Goal: Task Accomplishment & Management: Complete application form

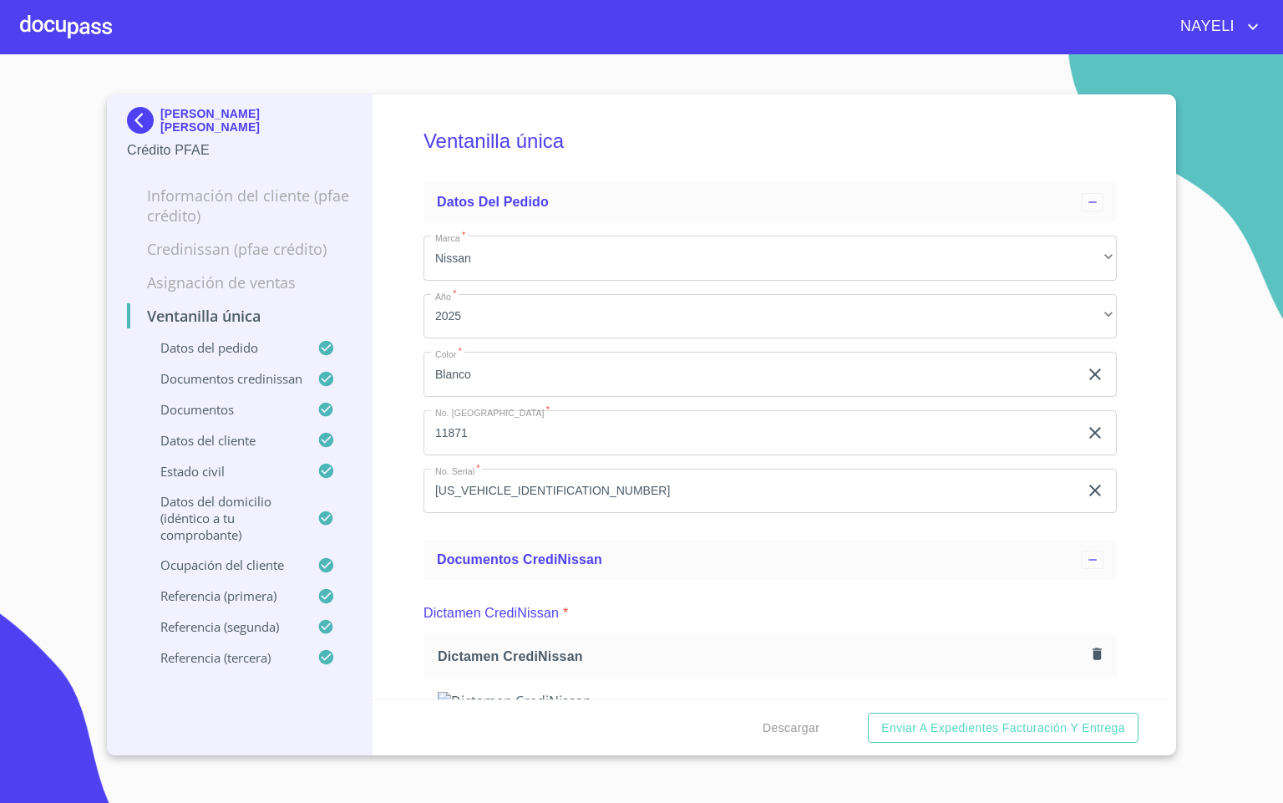
scroll to position [5515, 0]
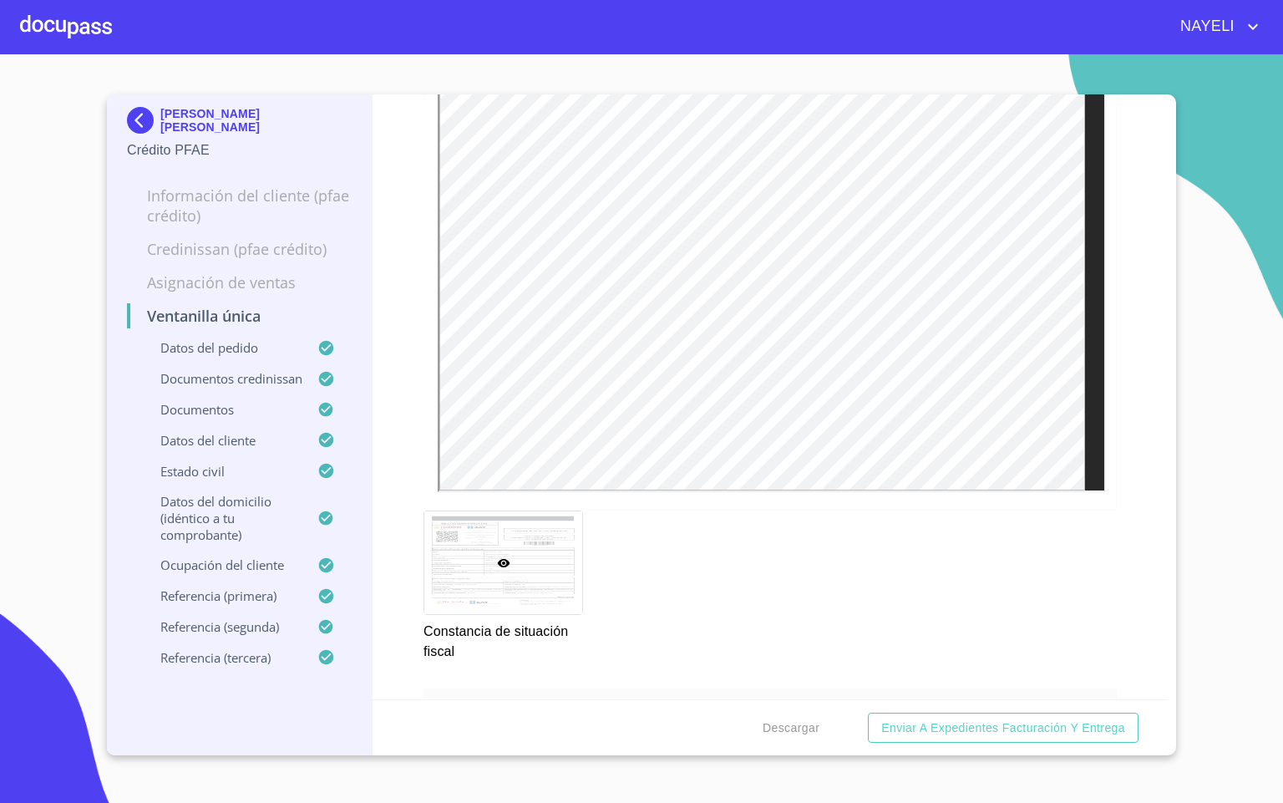
click at [64, 31] on div at bounding box center [66, 26] width 92 height 53
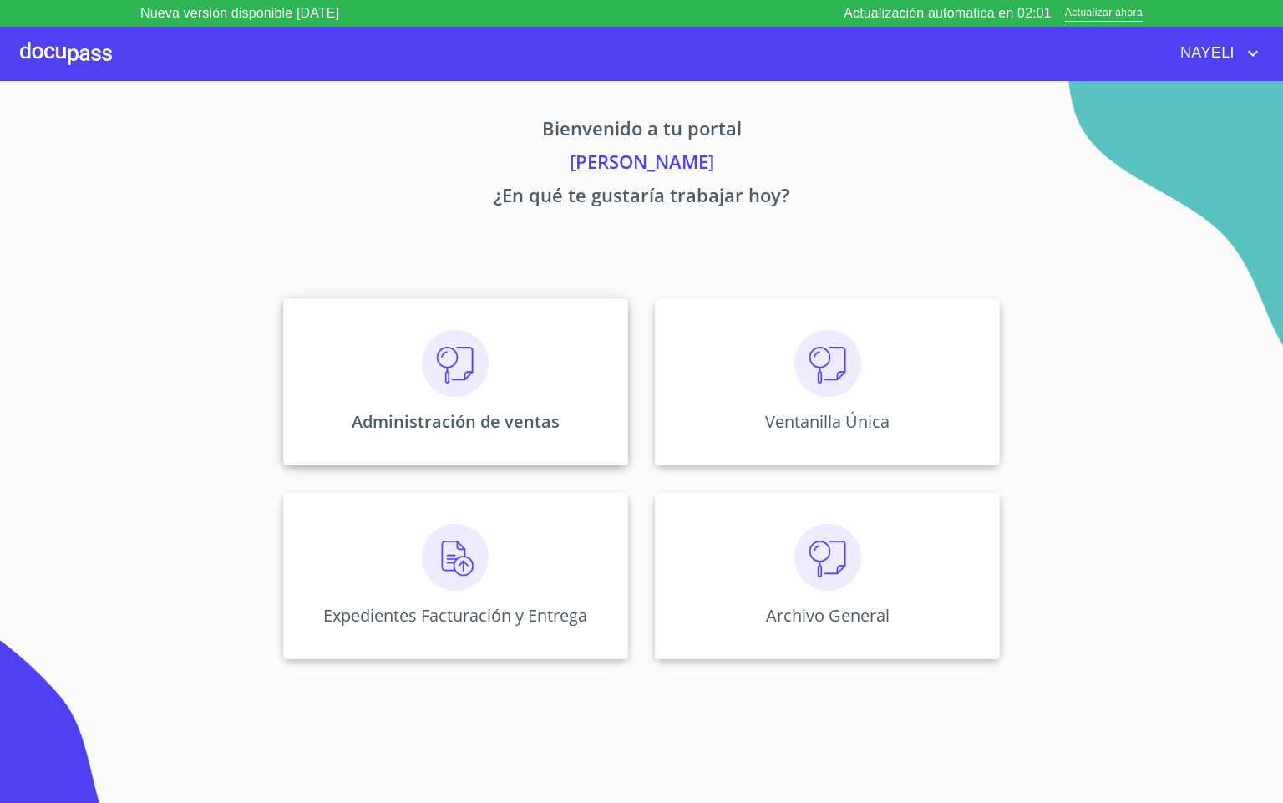
click at [529, 343] on div "Administración de ventas" at bounding box center [455, 381] width 345 height 167
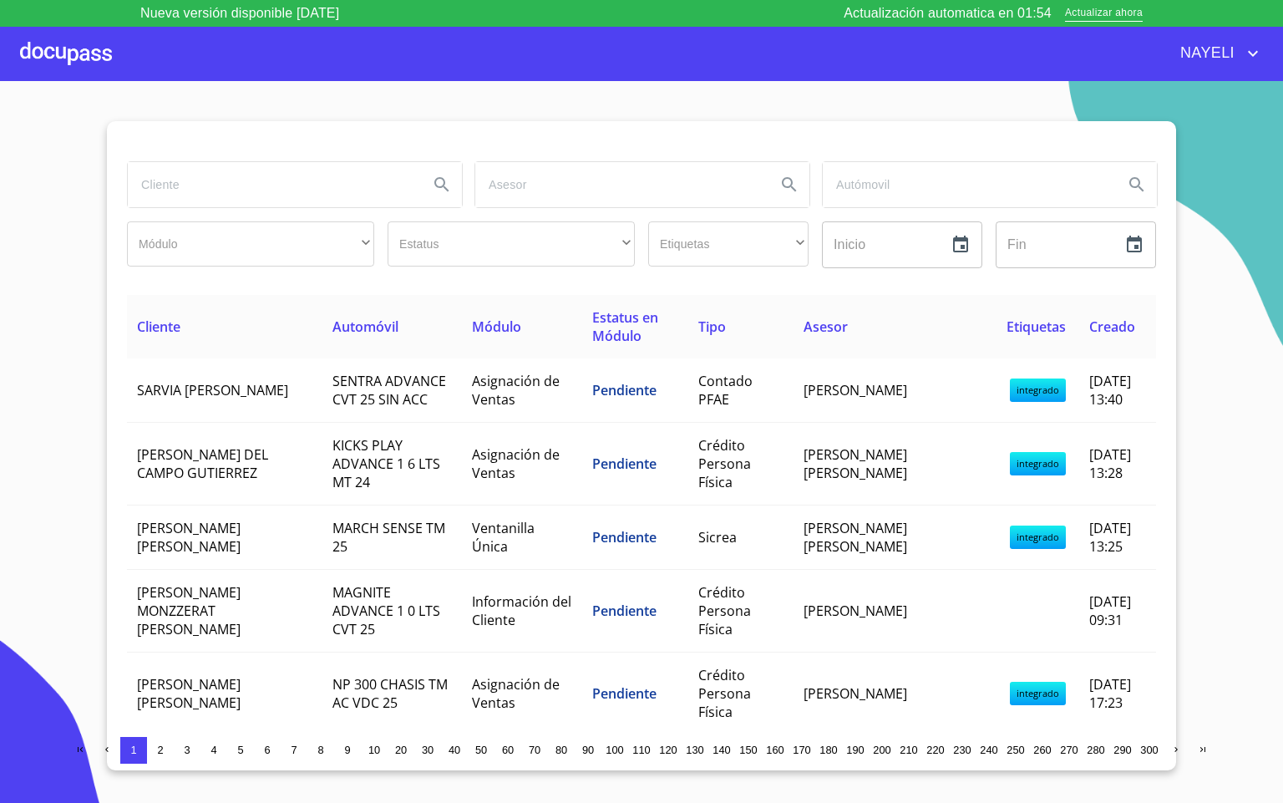
click at [252, 196] on input "search" at bounding box center [271, 184] width 287 height 45
type input "[PERSON_NAME]"
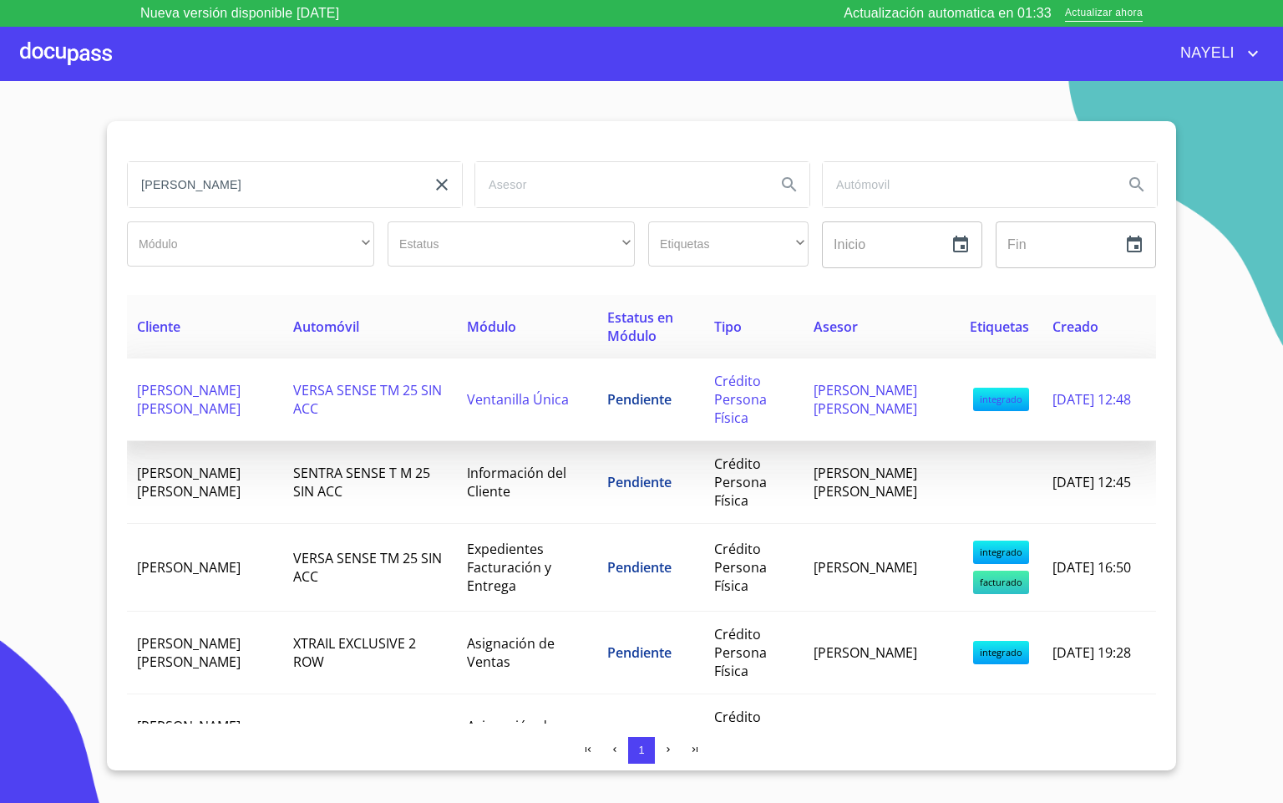
click at [293, 404] on span "VERSA SENSE TM 25 SIN ACC" at bounding box center [367, 399] width 149 height 37
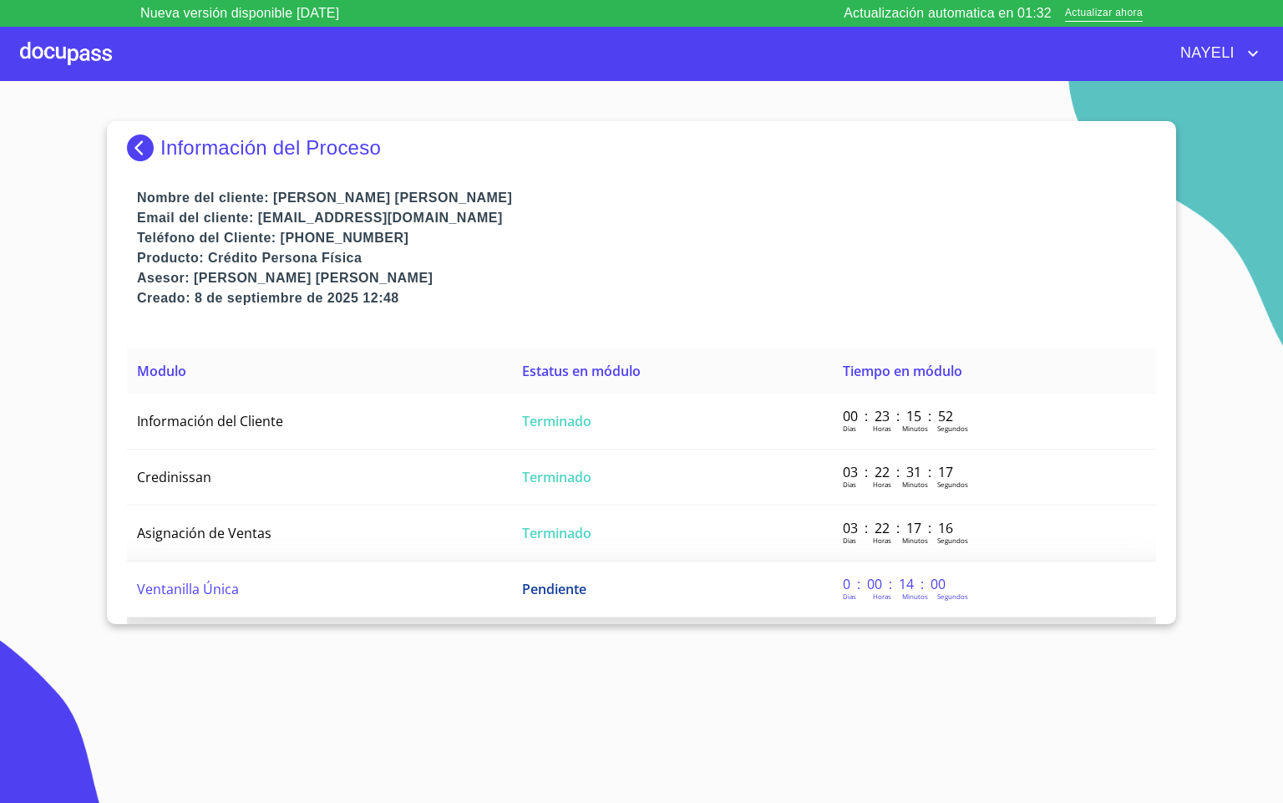
click at [287, 589] on td "Ventanilla Única" at bounding box center [319, 589] width 385 height 56
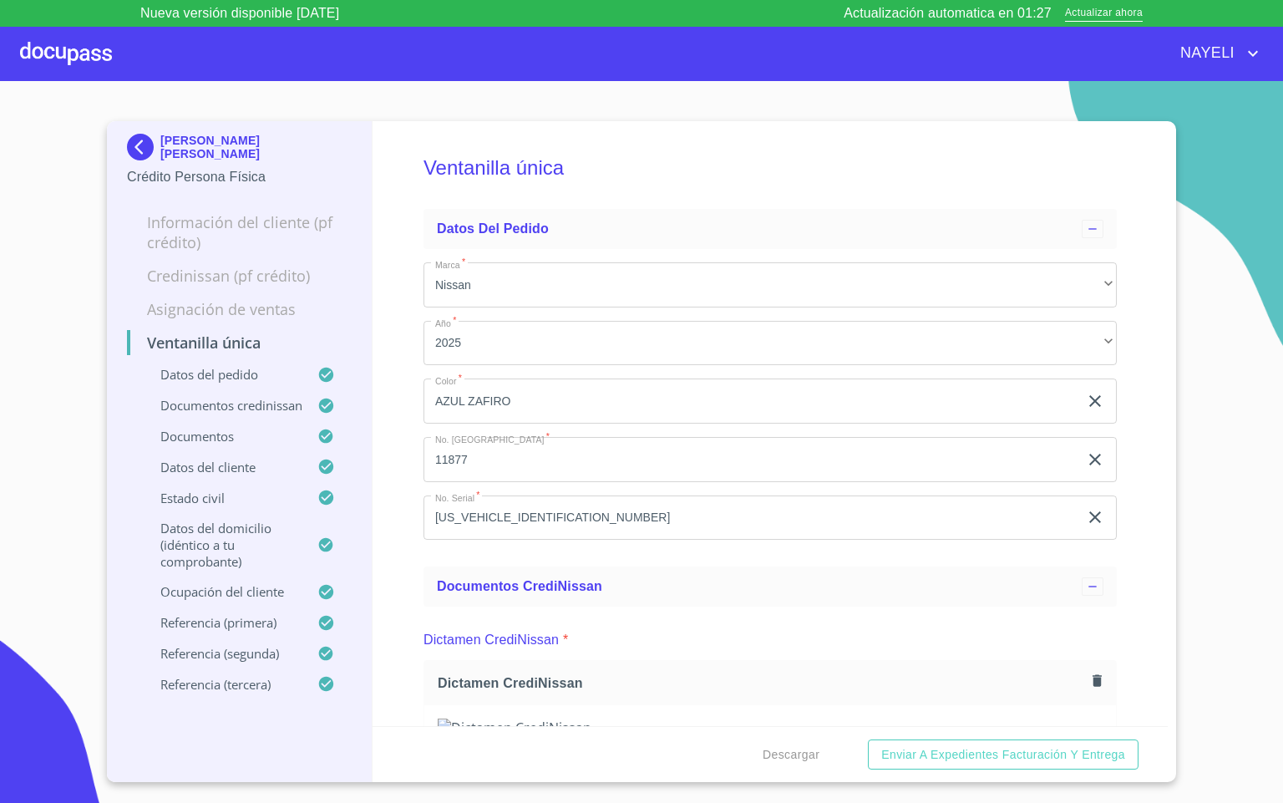
click at [396, 465] on div "Ventanilla única Datos del pedido Marca   * Nissan ​ Año   * 2025 ​ Color   * A…" at bounding box center [771, 423] width 796 height 605
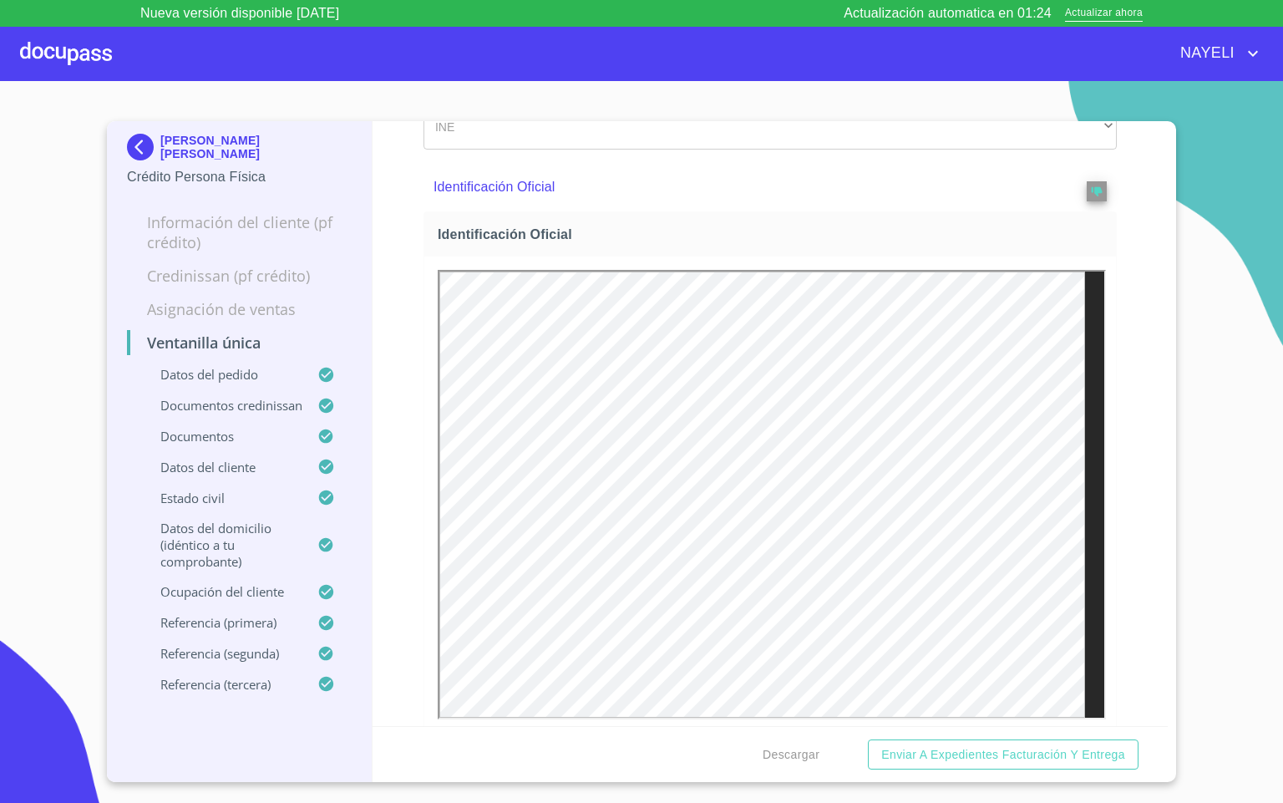
scroll to position [1003, 0]
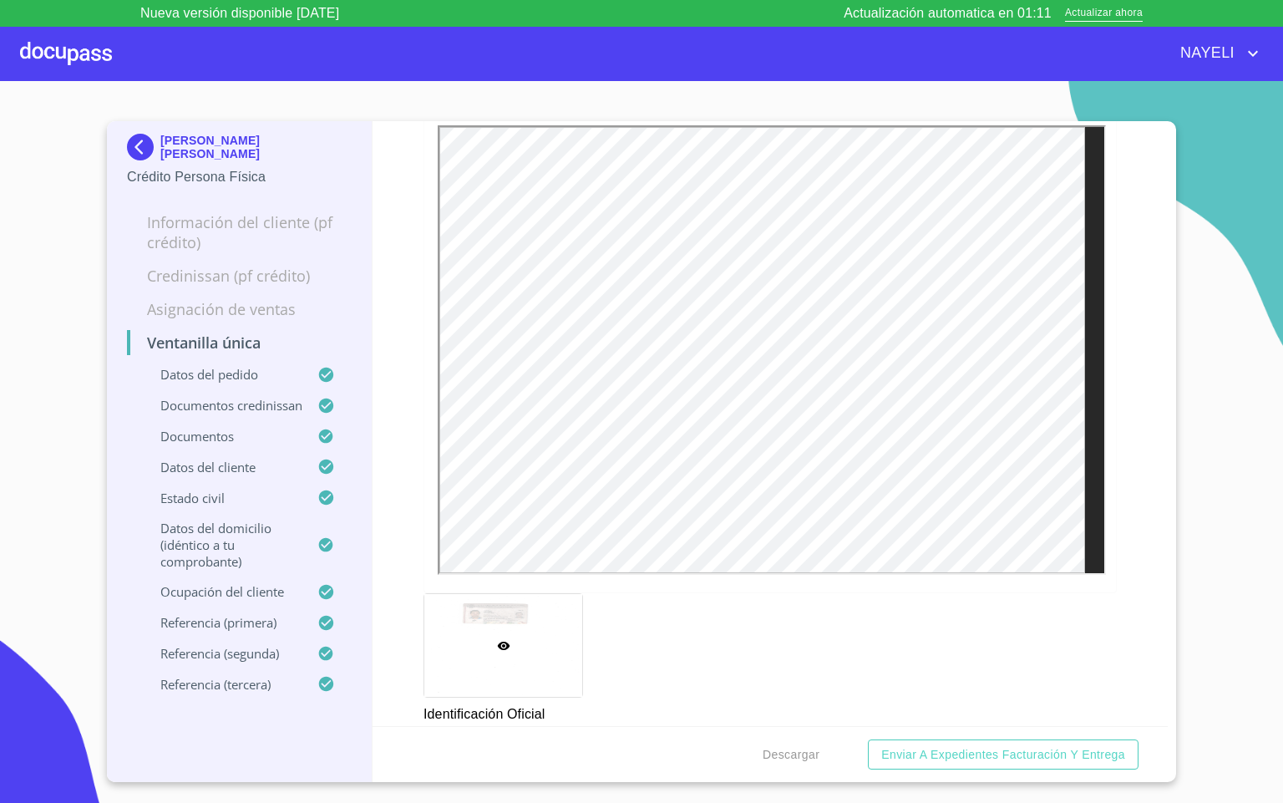
click at [1141, 559] on div "Ventanilla única Datos del pedido Marca   * Nissan ​ Año   * 2025 ​ Color   * A…" at bounding box center [771, 423] width 796 height 605
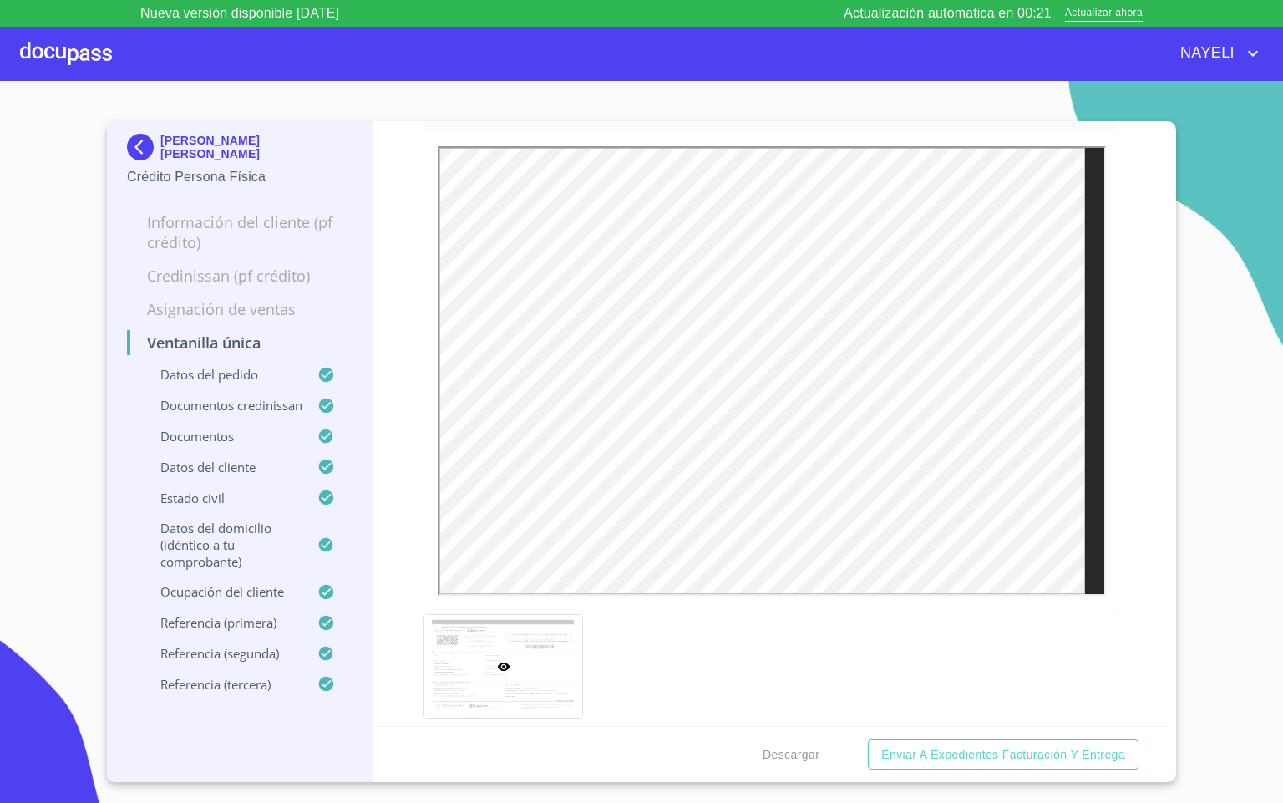
scroll to position [5515, 0]
